Goal: Communication & Community: Answer question/provide support

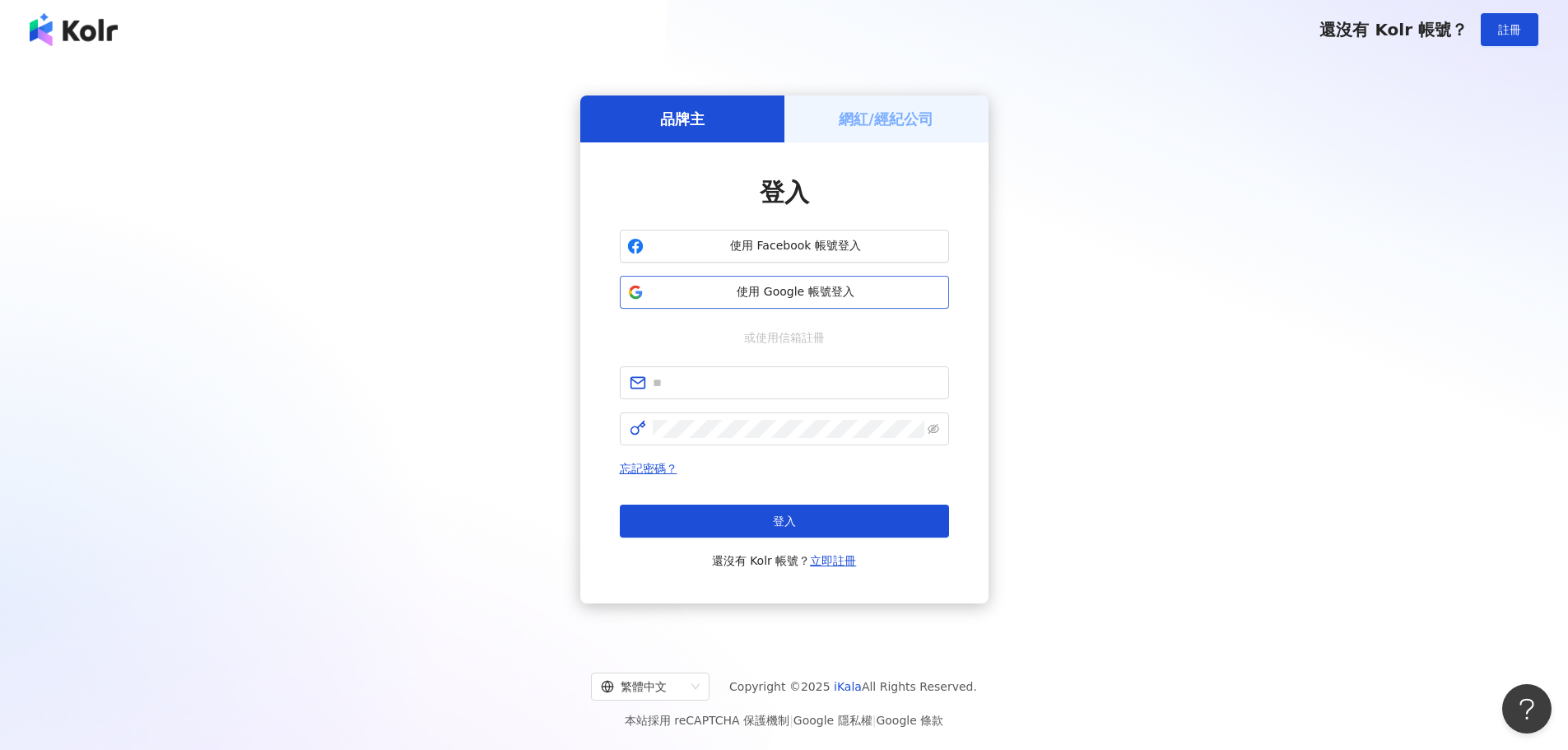
click at [803, 306] on button "使用 Google 帳號登入" at bounding box center [784, 292] width 329 height 33
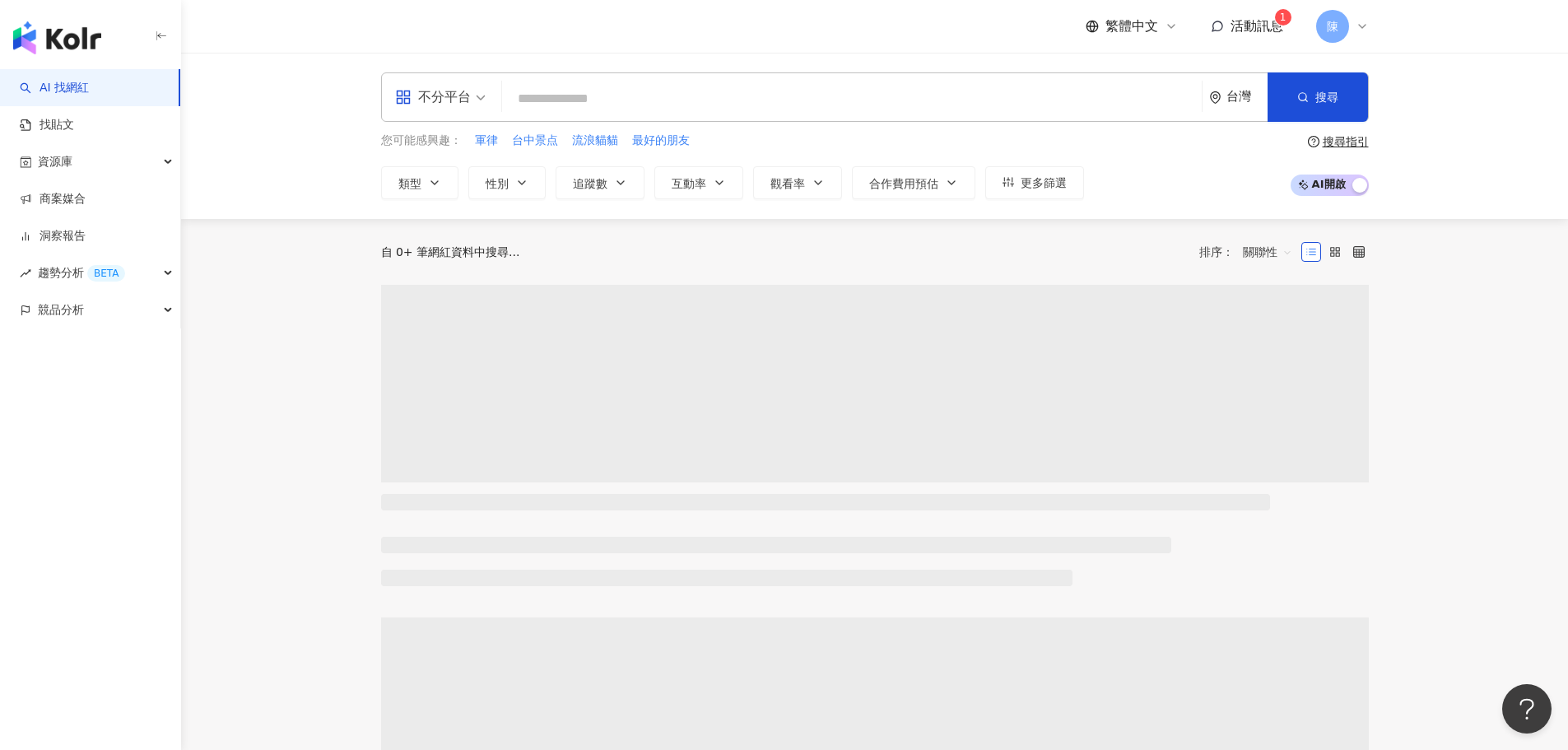
click at [1254, 19] on span "活動訊息" at bounding box center [1256, 26] width 53 height 15
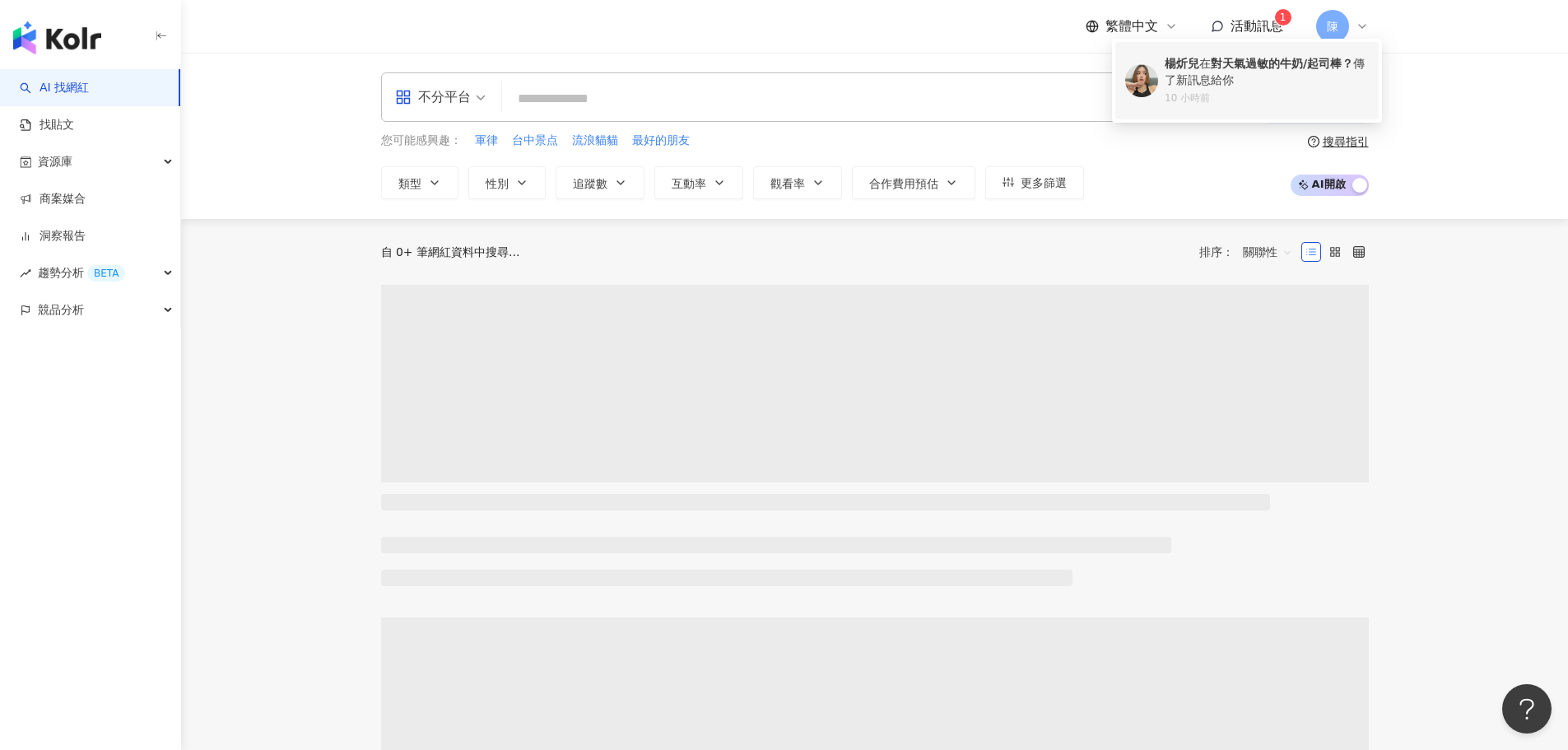
click at [1253, 74] on div "[PERSON_NAME] 對天氣過敏的牛奶/起司棒？ 傳了新訊息給你" at bounding box center [1267, 71] width 205 height 32
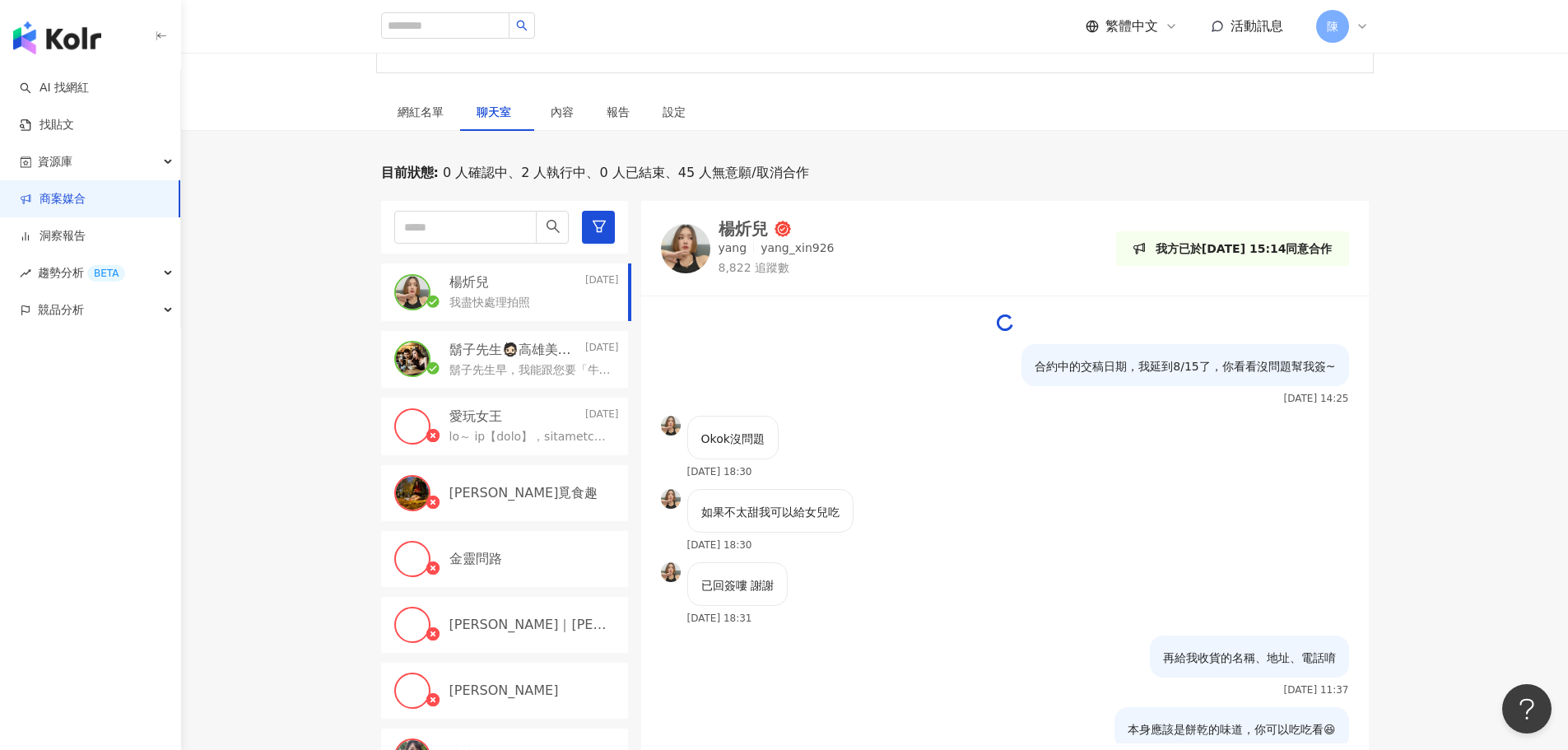
scroll to position [247, 0]
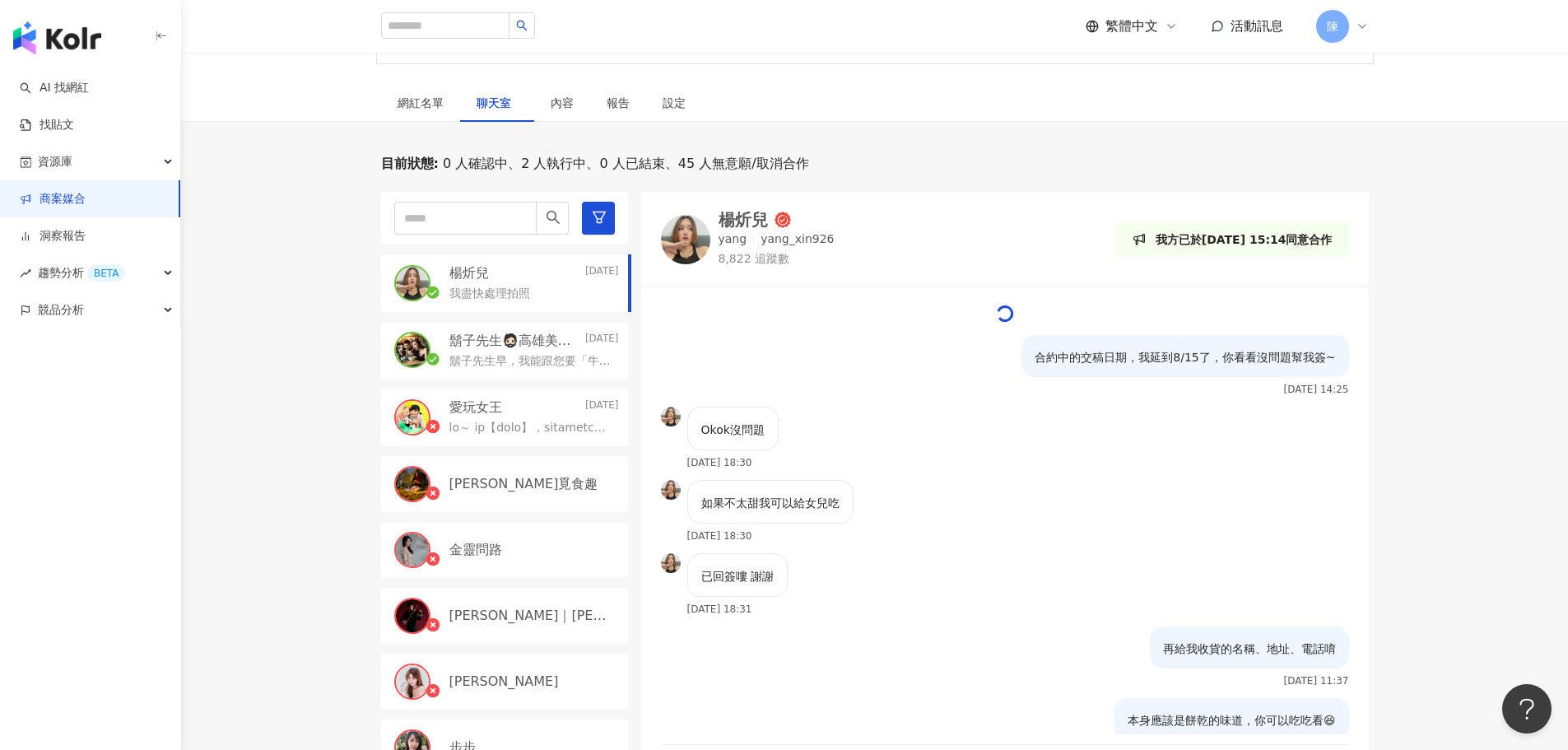
click at [541, 293] on div "我盡快處理拍照" at bounding box center [535, 292] width 170 height 19
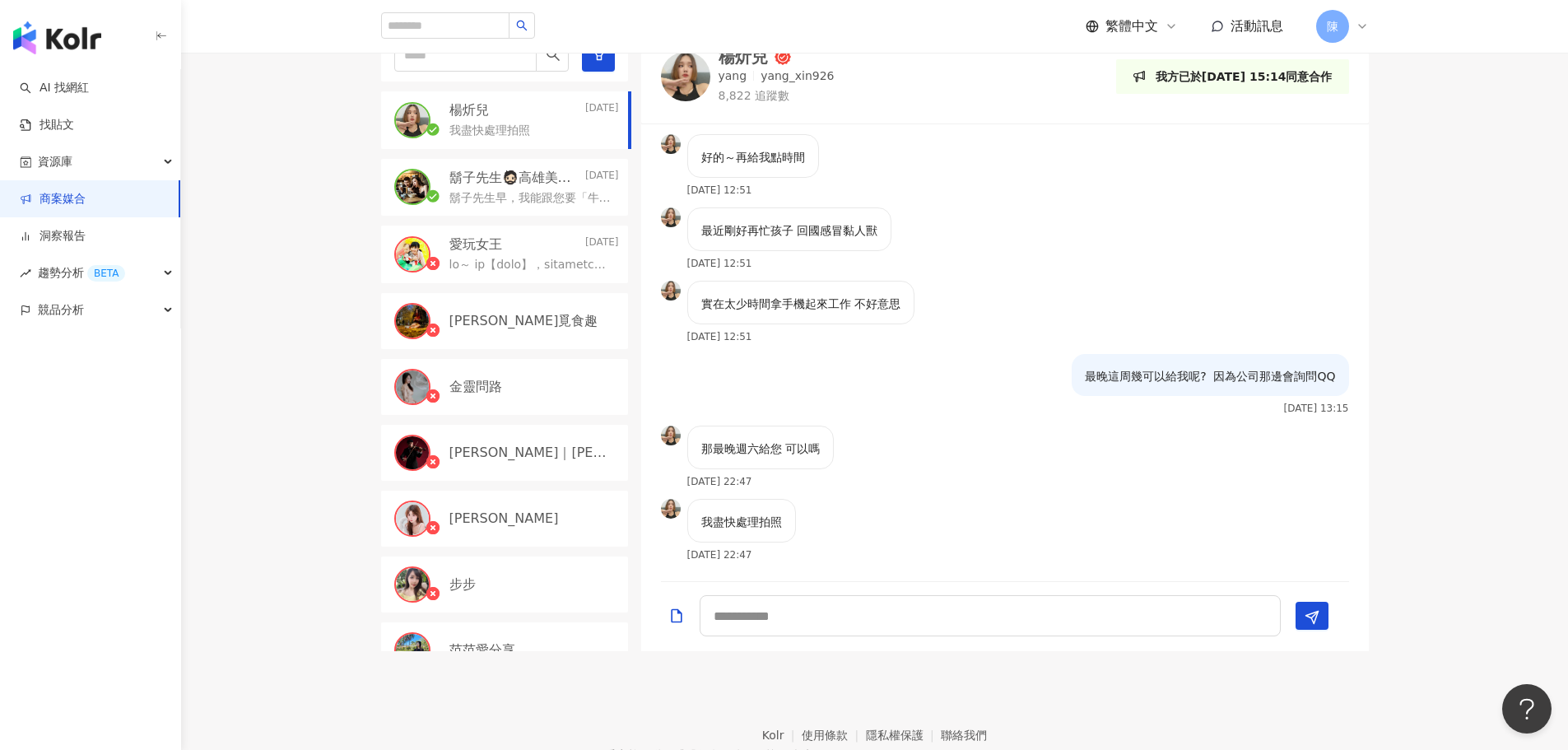
scroll to position [411, 0]
click at [884, 622] on textarea at bounding box center [990, 614] width 581 height 42
type textarea "**"
